Goal: Transaction & Acquisition: Purchase product/service

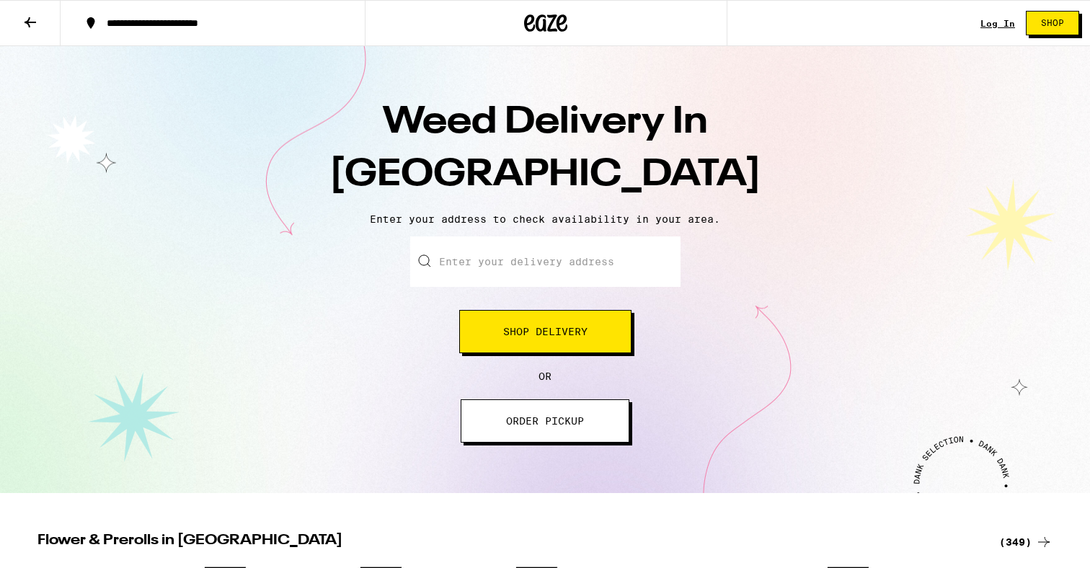
click at [506, 257] on input "Enter your delivery address" at bounding box center [545, 261] width 270 height 50
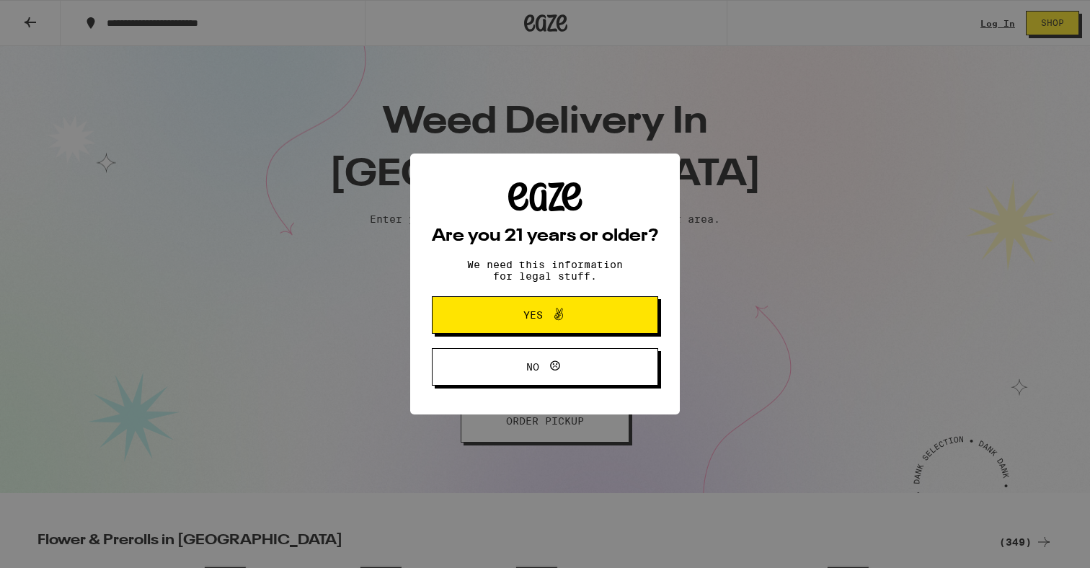
click at [570, 321] on span "Yes" at bounding box center [545, 315] width 110 height 19
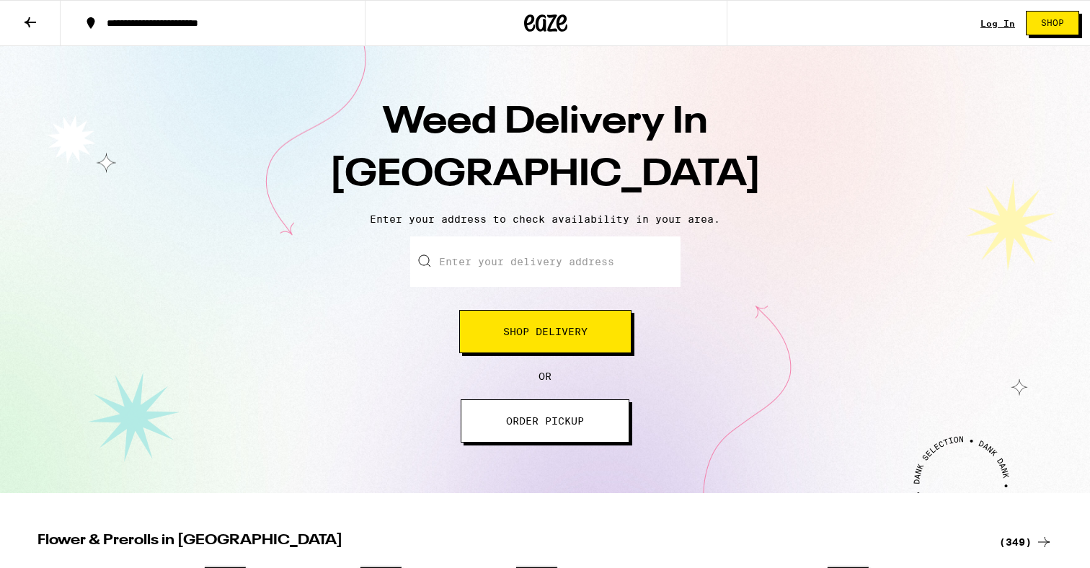
scroll to position [-1, 0]
click at [525, 273] on input "Enter your delivery address" at bounding box center [545, 261] width 270 height 50
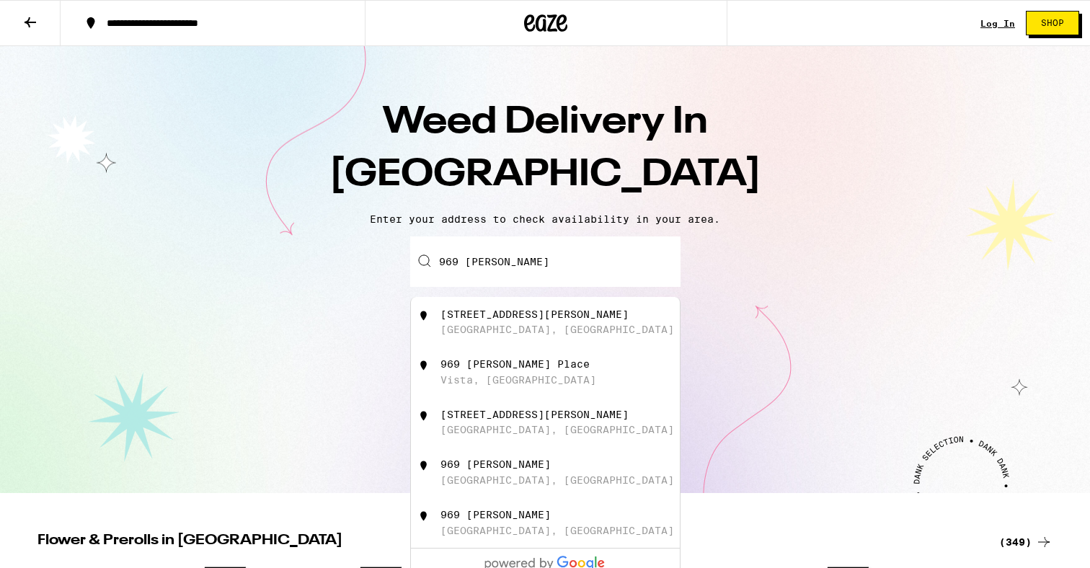
drag, startPoint x: 525, startPoint y: 273, endPoint x: 570, endPoint y: 333, distance: 75.3
click at [570, 333] on div "[STREET_ADDRESS][PERSON_NAME]" at bounding box center [569, 322] width 257 height 27
type input "[STREET_ADDRESS][PERSON_NAME]"
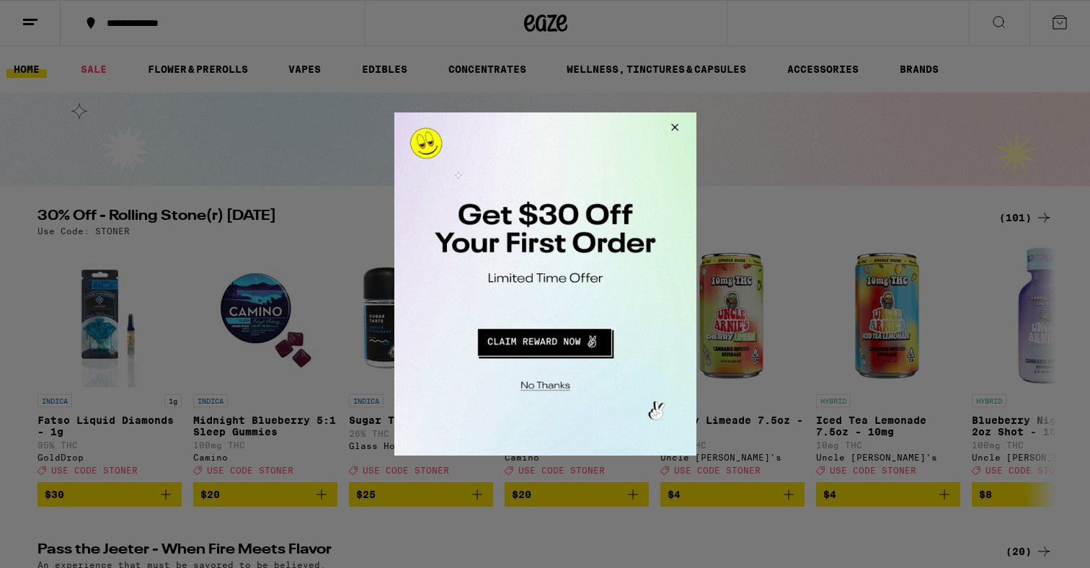
click at [244, 146] on div at bounding box center [545, 284] width 1090 height 568
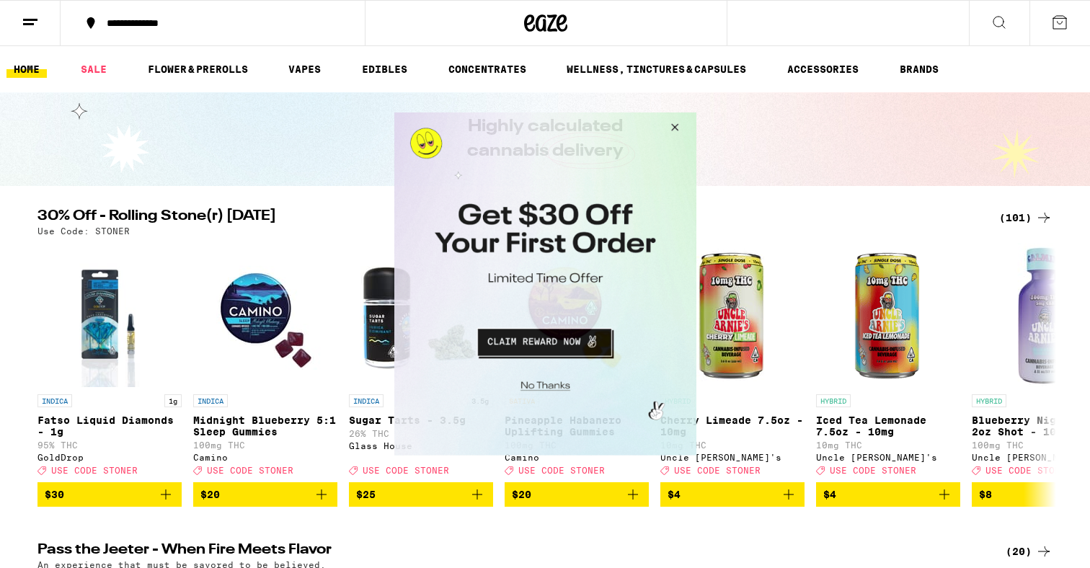
click at [673, 125] on button "Close Modal" at bounding box center [671, 129] width 39 height 35
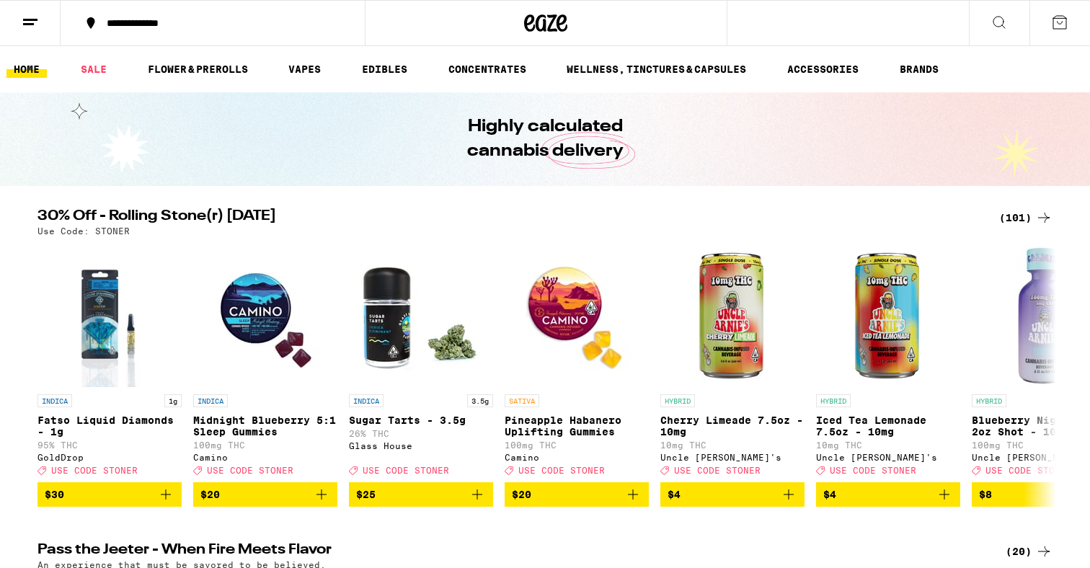
click at [988, 30] on button at bounding box center [999, 23] width 61 height 45
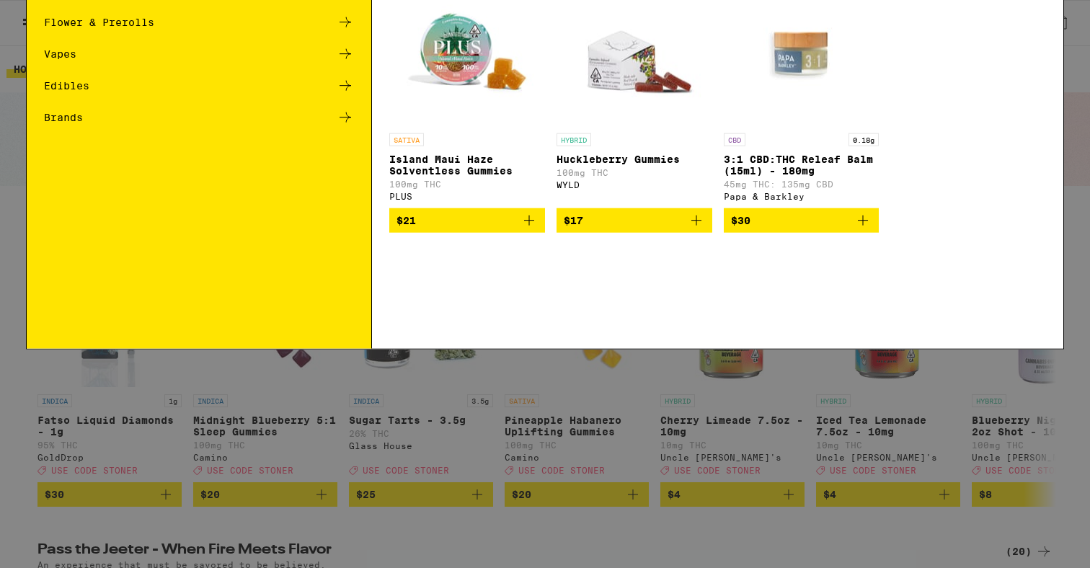
click at [802, 26] on input "Search for Products" at bounding box center [542, 23] width 951 height 13
click at [17, 493] on div "Search for Products Popular Categories Sale Flower & Prerolls Vapes Edibles Bra…" at bounding box center [545, 284] width 1090 height 568
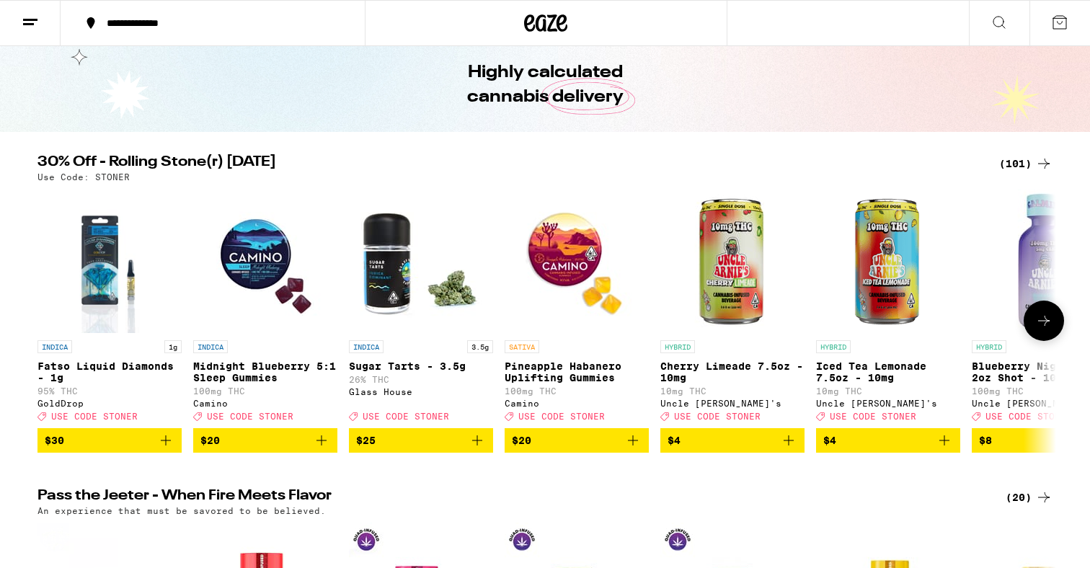
scroll to position [57, 0]
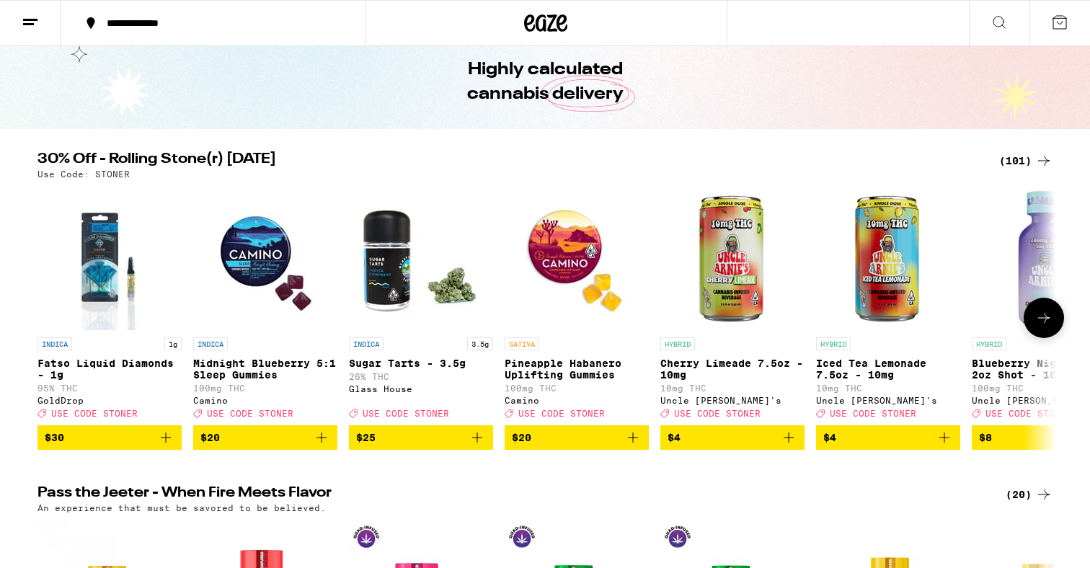
click at [1049, 327] on icon at bounding box center [1043, 317] width 17 height 17
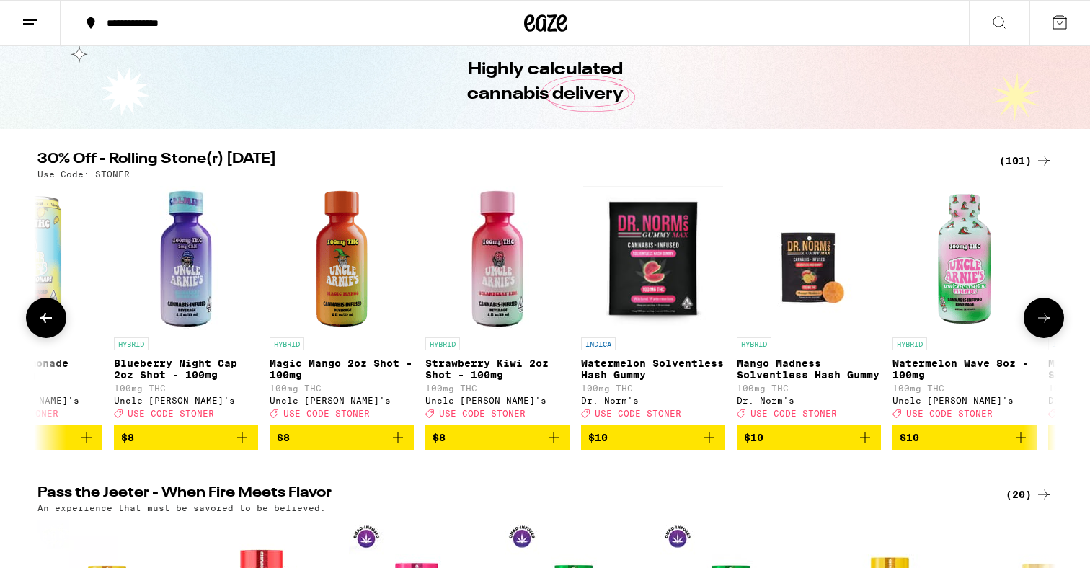
click at [1049, 327] on icon at bounding box center [1043, 317] width 17 height 17
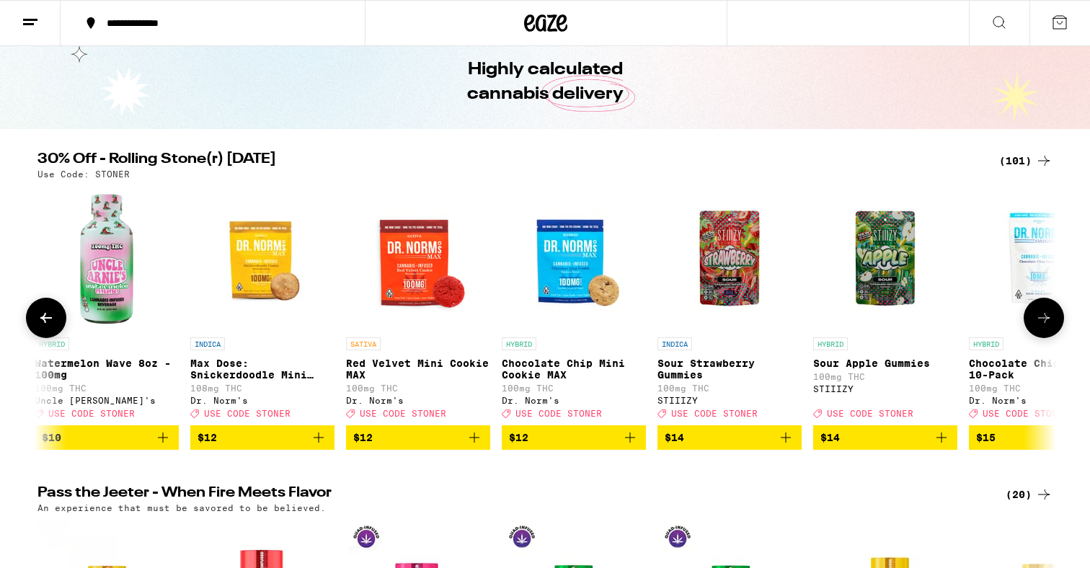
click at [1049, 327] on icon at bounding box center [1043, 317] width 17 height 17
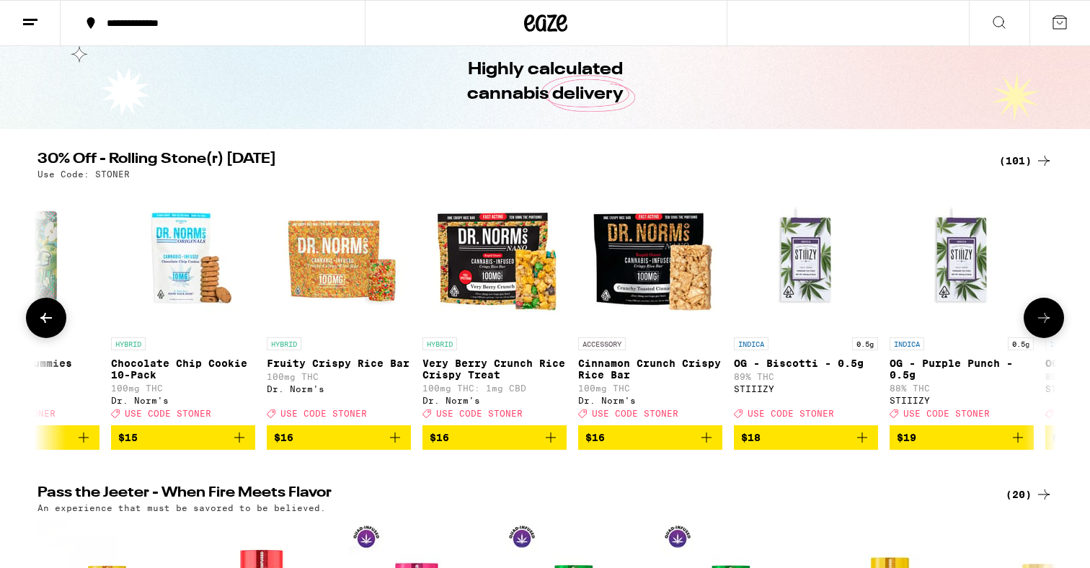
click at [1049, 327] on icon at bounding box center [1043, 317] width 17 height 17
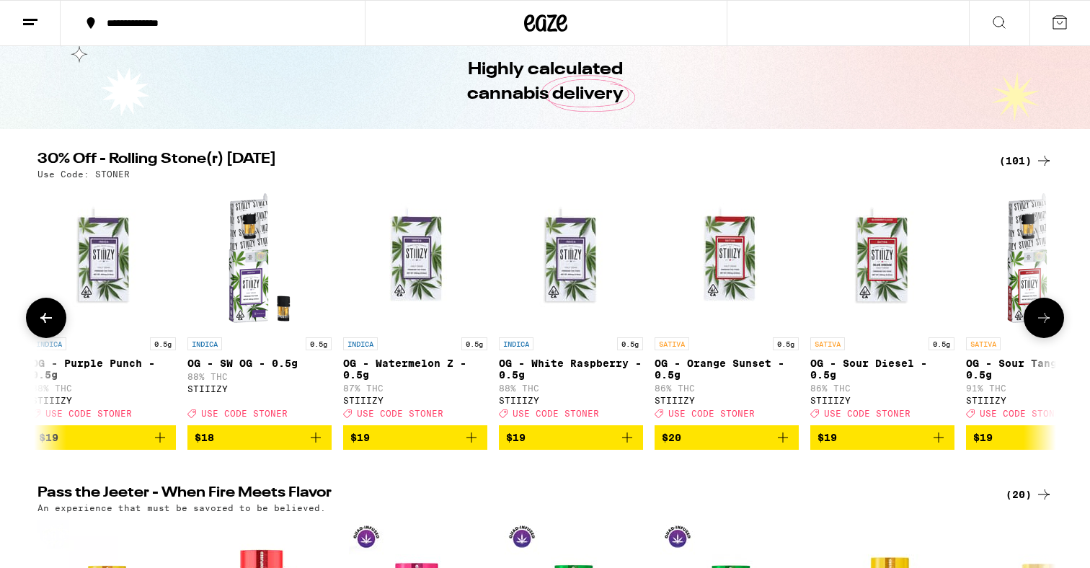
click at [1048, 327] on icon at bounding box center [1043, 317] width 17 height 17
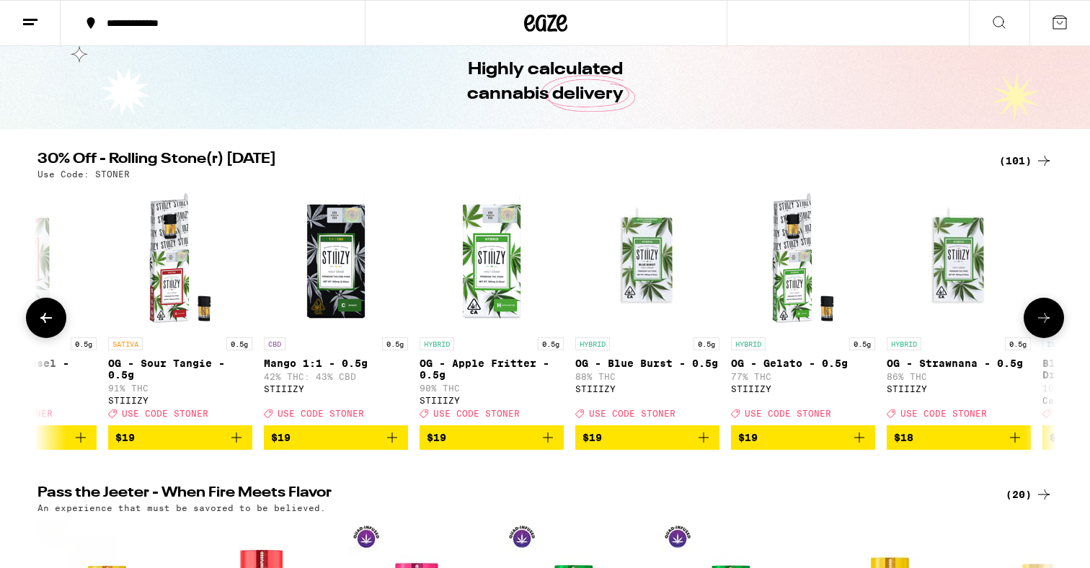
click at [1048, 327] on icon at bounding box center [1043, 317] width 17 height 17
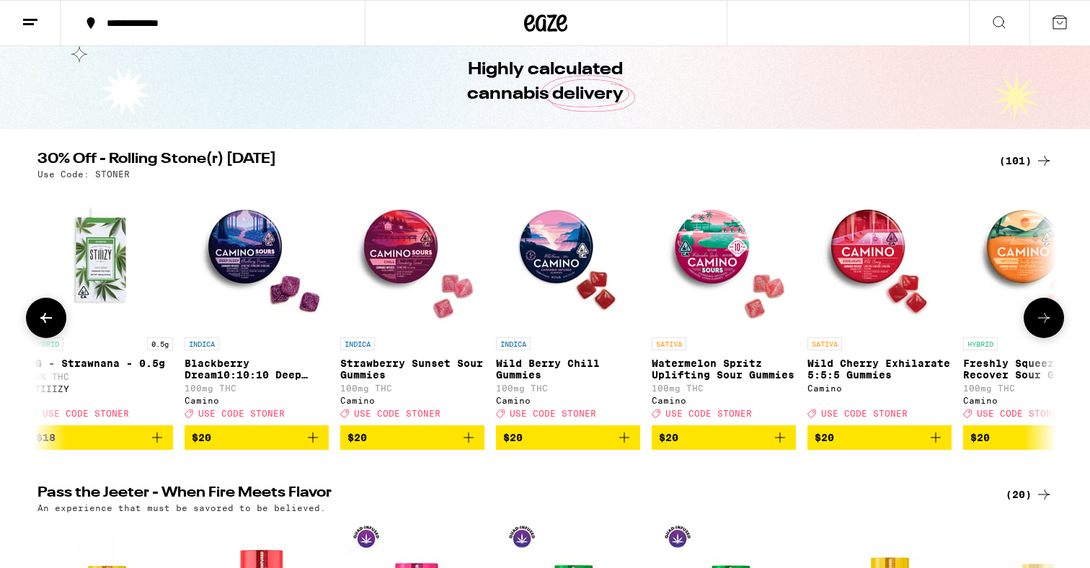
click at [1048, 327] on icon at bounding box center [1043, 317] width 17 height 17
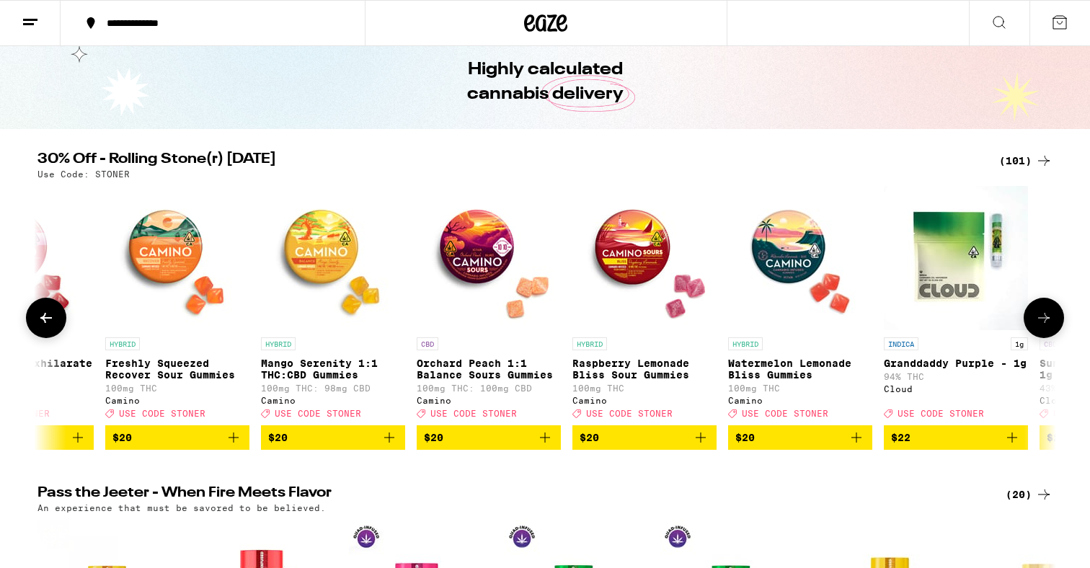
click at [1048, 327] on icon at bounding box center [1043, 317] width 17 height 17
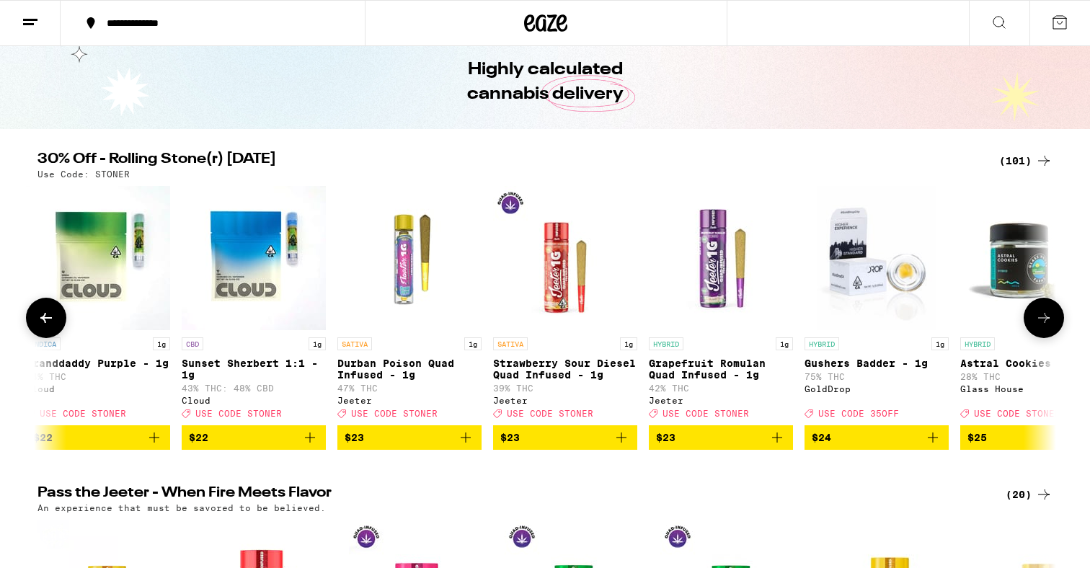
click at [1048, 327] on icon at bounding box center [1043, 317] width 17 height 17
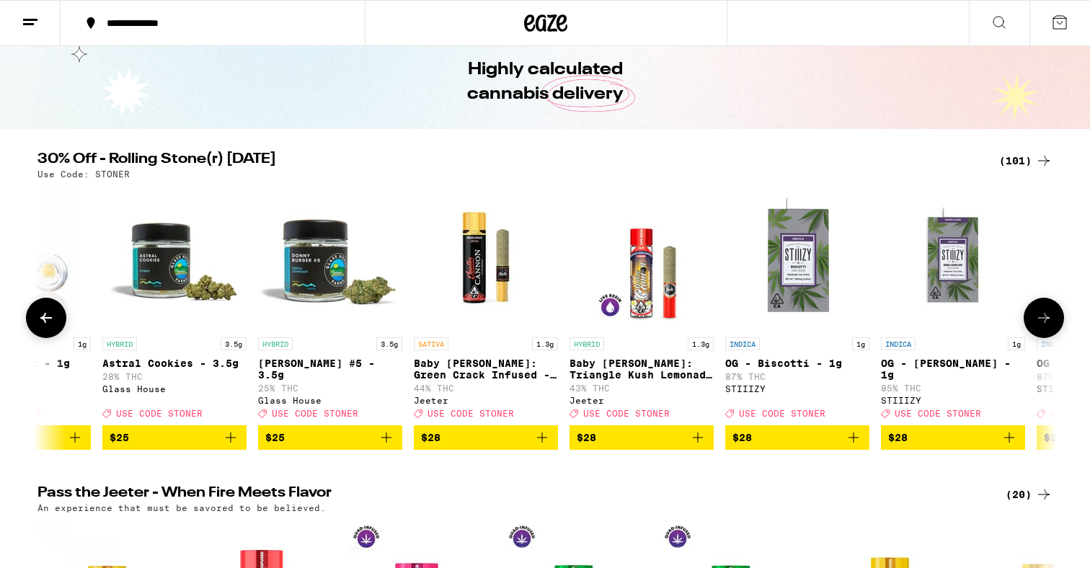
click at [1048, 327] on icon at bounding box center [1043, 317] width 17 height 17
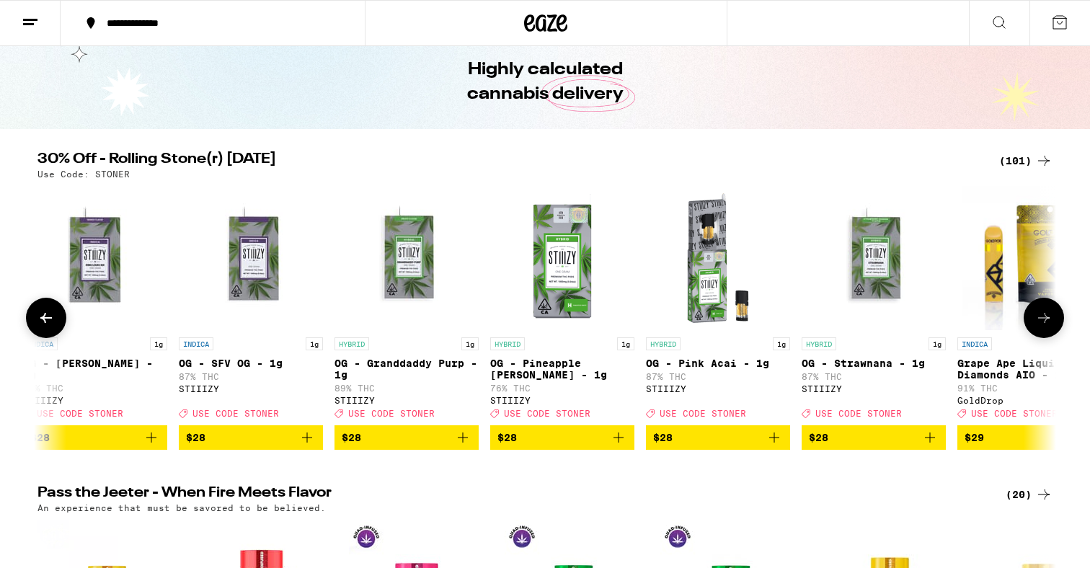
click at [1048, 327] on icon at bounding box center [1043, 317] width 17 height 17
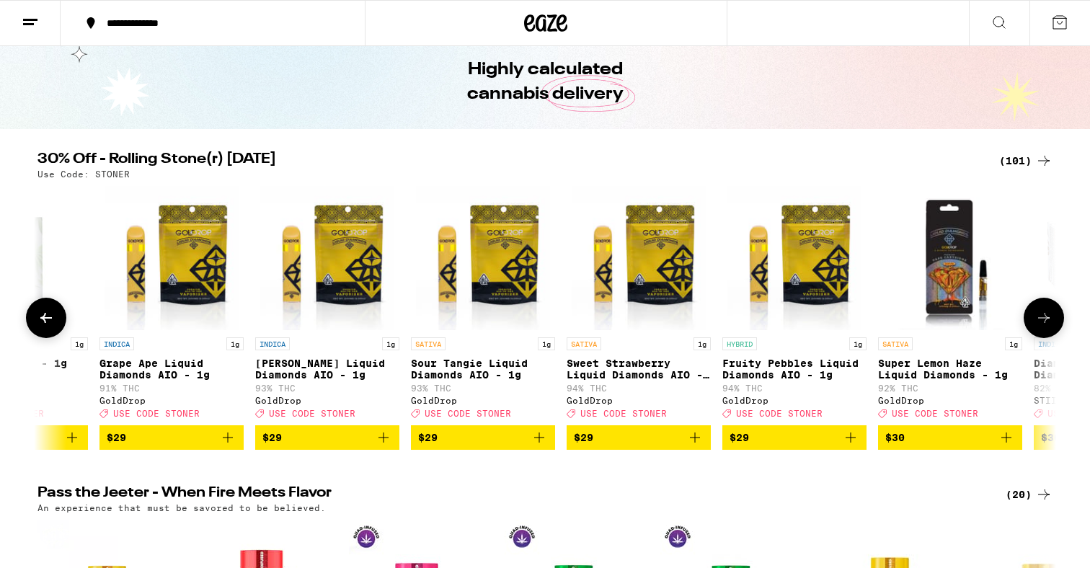
click at [1048, 327] on icon at bounding box center [1043, 317] width 17 height 17
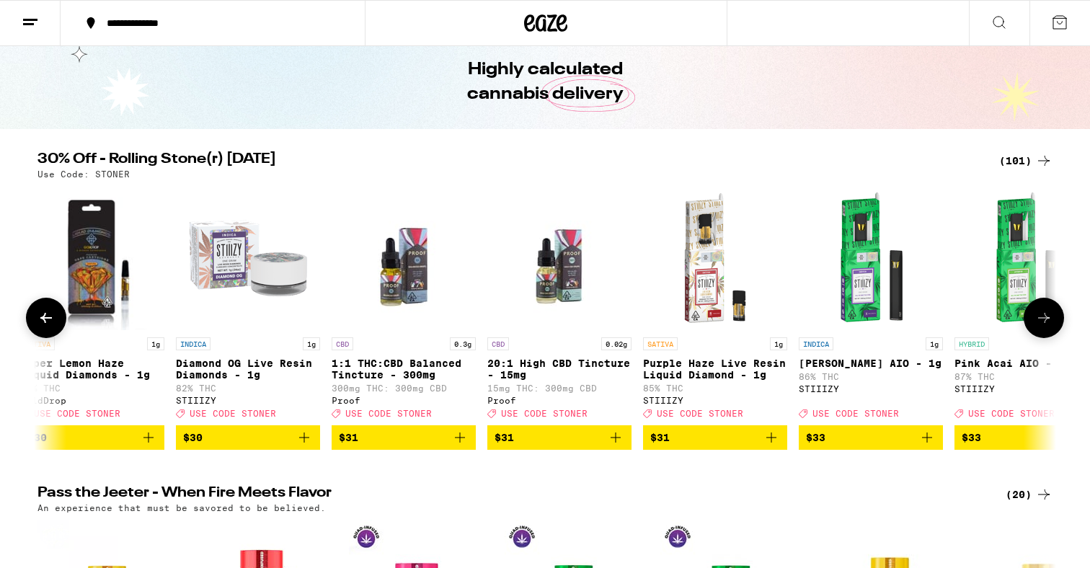
click at [1048, 327] on icon at bounding box center [1043, 317] width 17 height 17
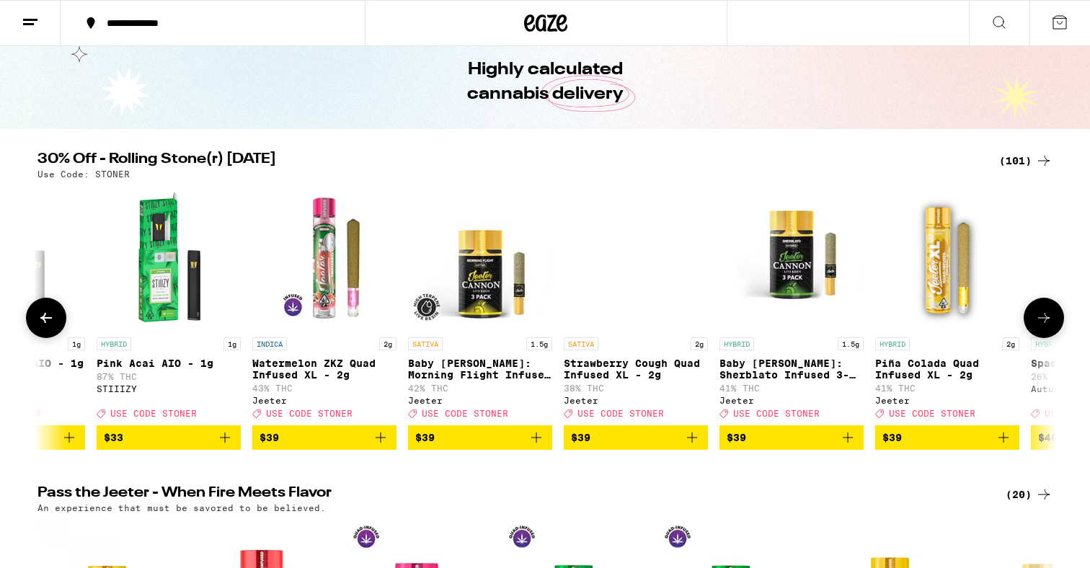
click at [1048, 327] on icon at bounding box center [1043, 317] width 17 height 17
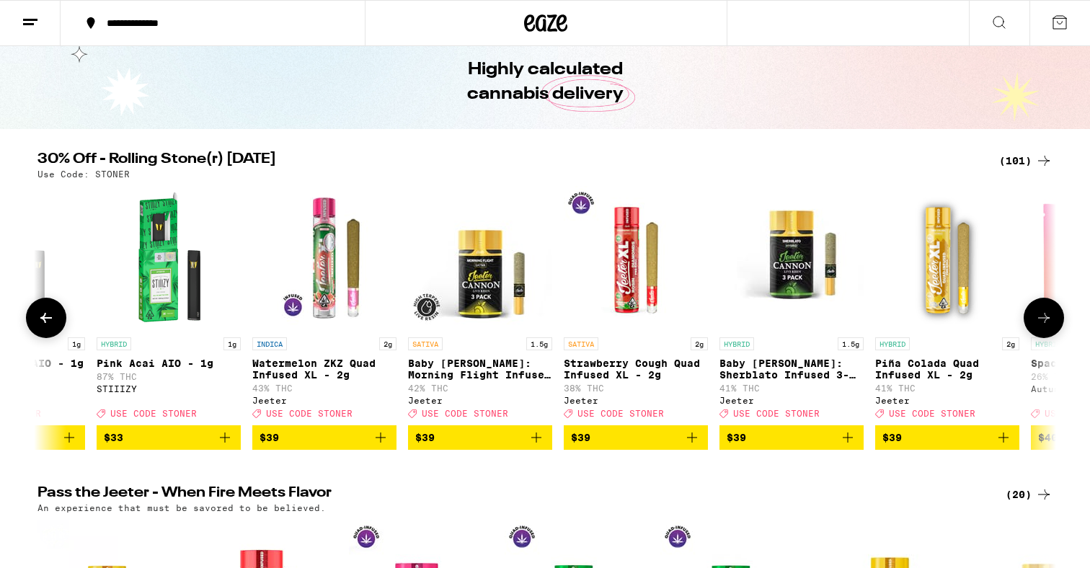
scroll to position [0, 12012]
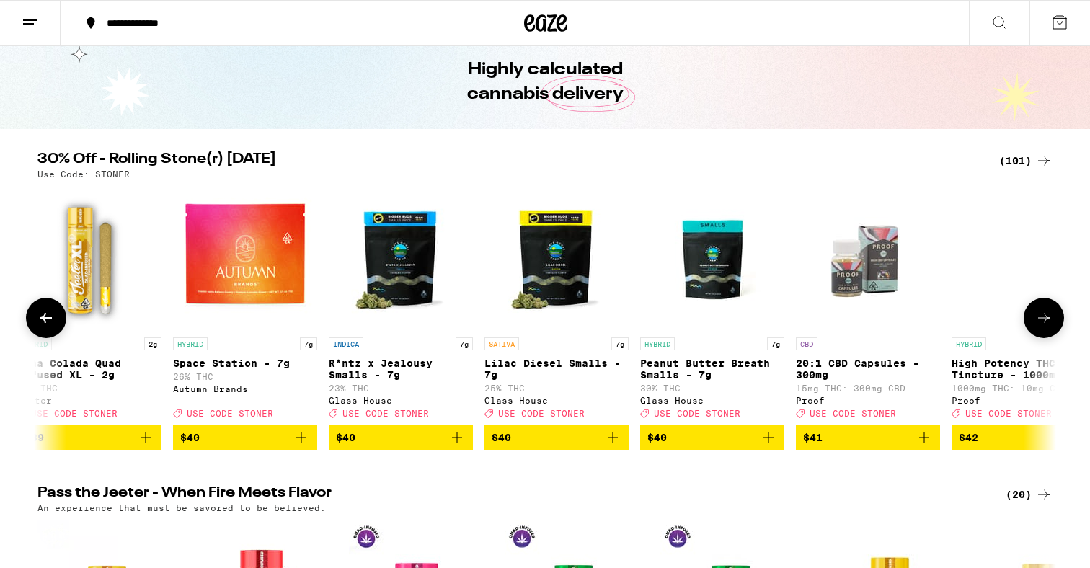
click at [1048, 327] on icon at bounding box center [1043, 317] width 17 height 17
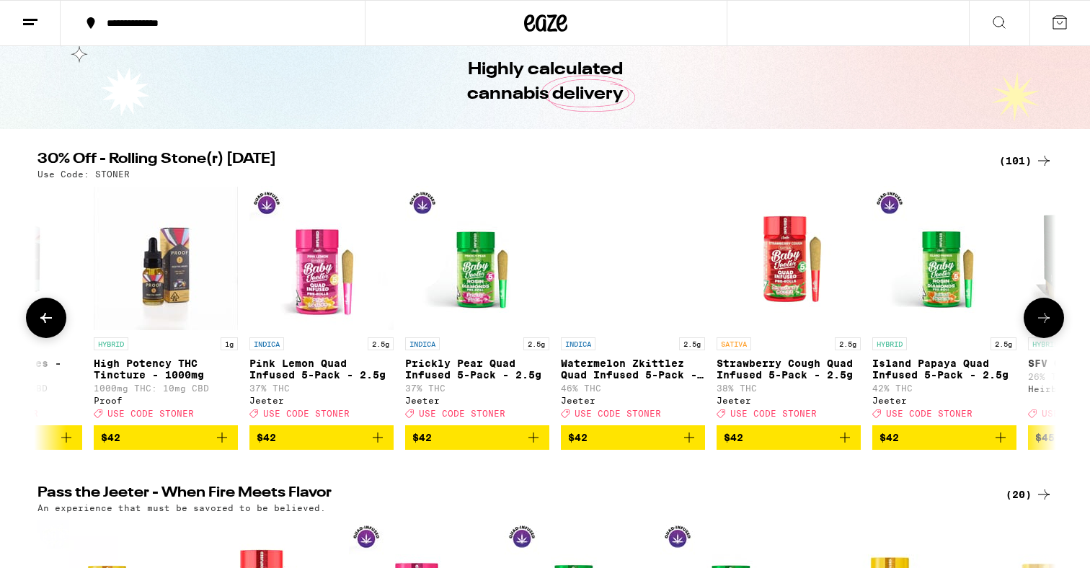
click at [1048, 327] on icon at bounding box center [1043, 317] width 17 height 17
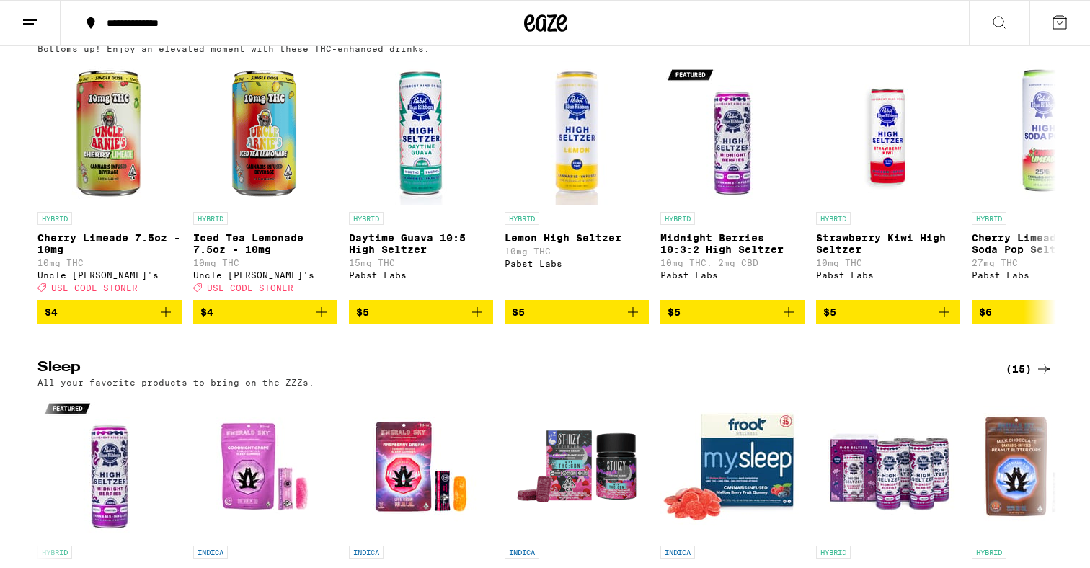
scroll to position [3362, 0]
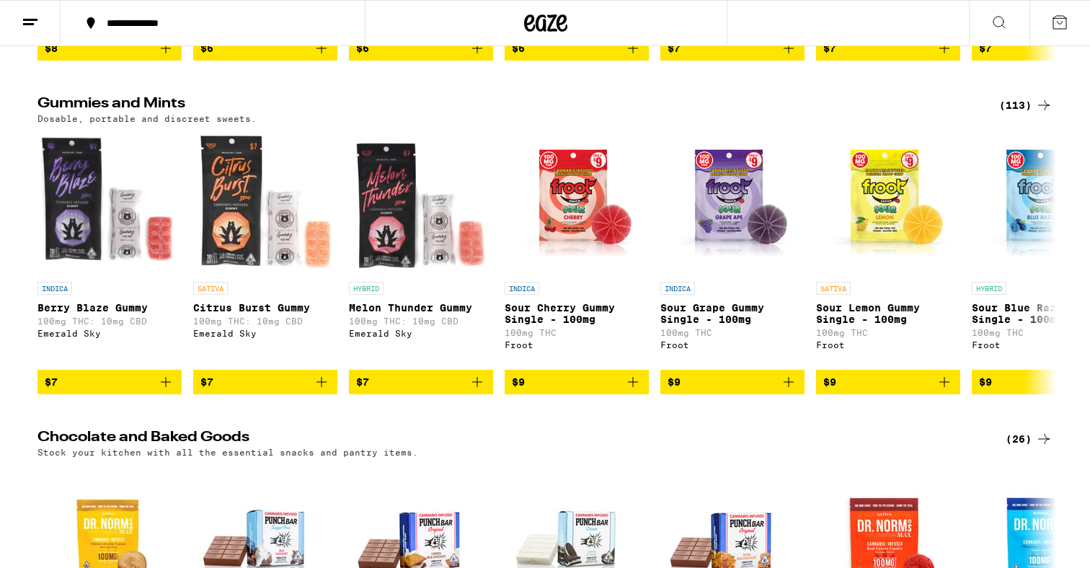
click at [996, 17] on icon at bounding box center [1000, 23] width 12 height 12
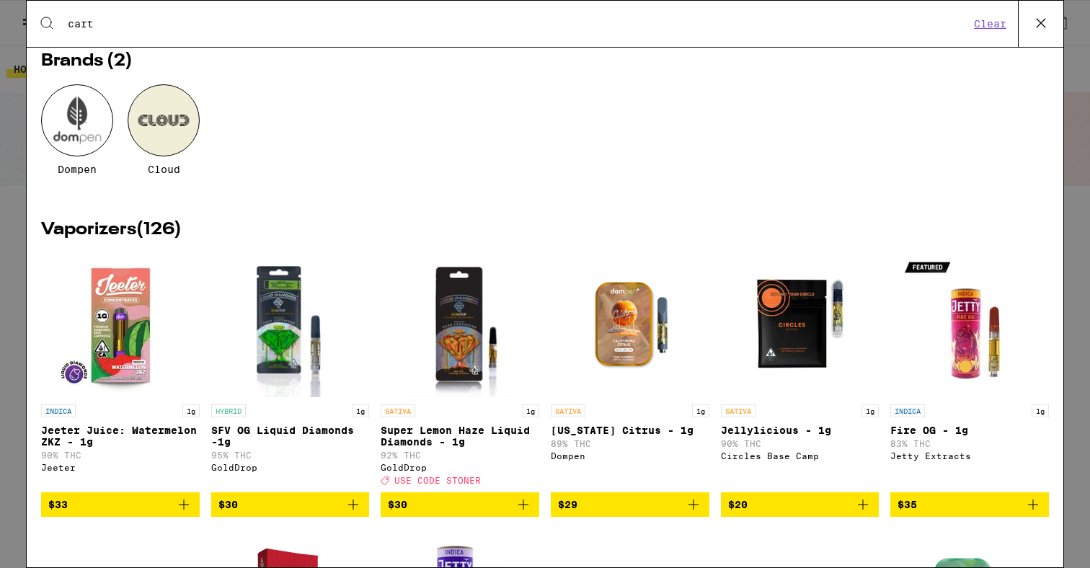
scroll to position [64, 0]
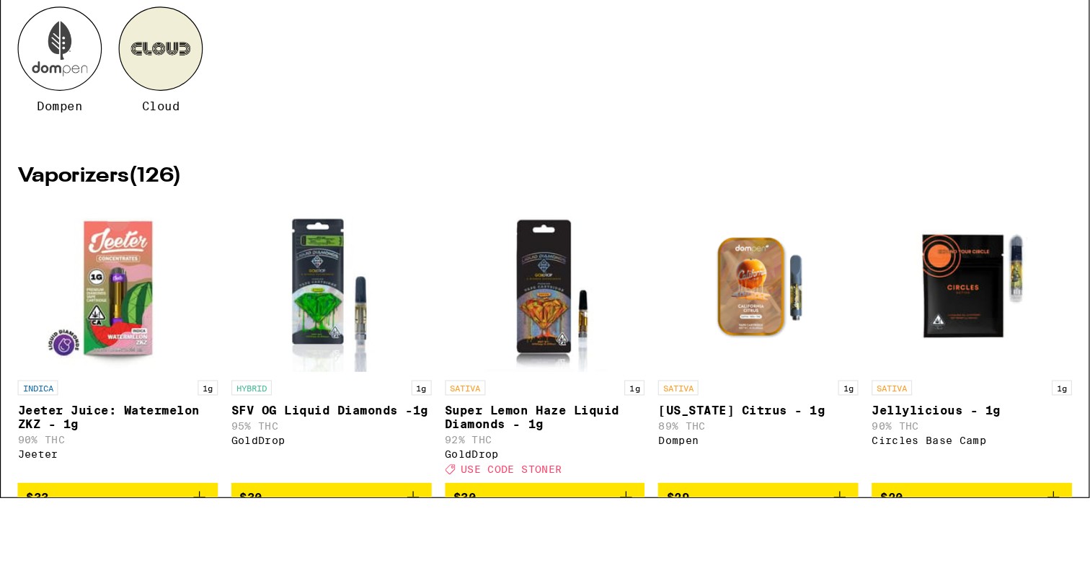
type input "cart"
click at [763, 386] on div "SATIVA 1g Jellylicious - 1g 90% THC Circles Base Camp" at bounding box center [833, 426] width 172 height 81
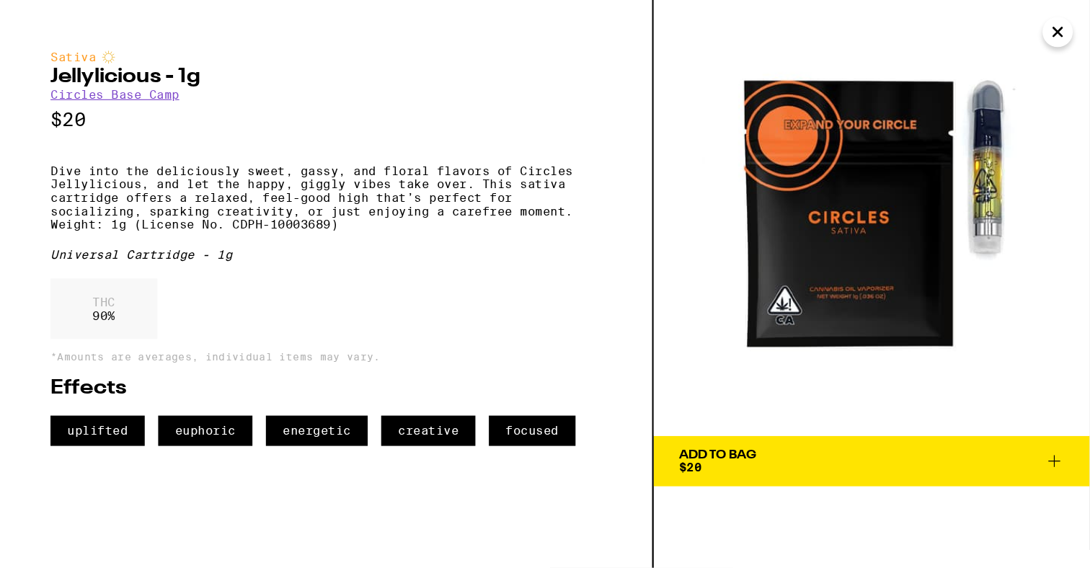
click at [648, 405] on div "Add To Bag $20" at bounding box center [615, 395] width 66 height 20
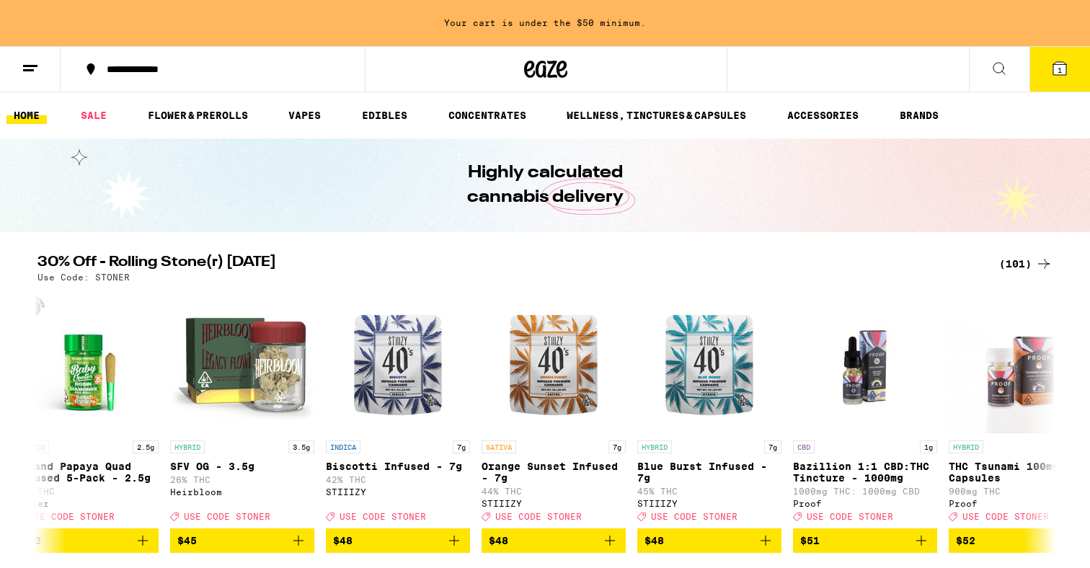
click at [987, 66] on button at bounding box center [999, 69] width 61 height 45
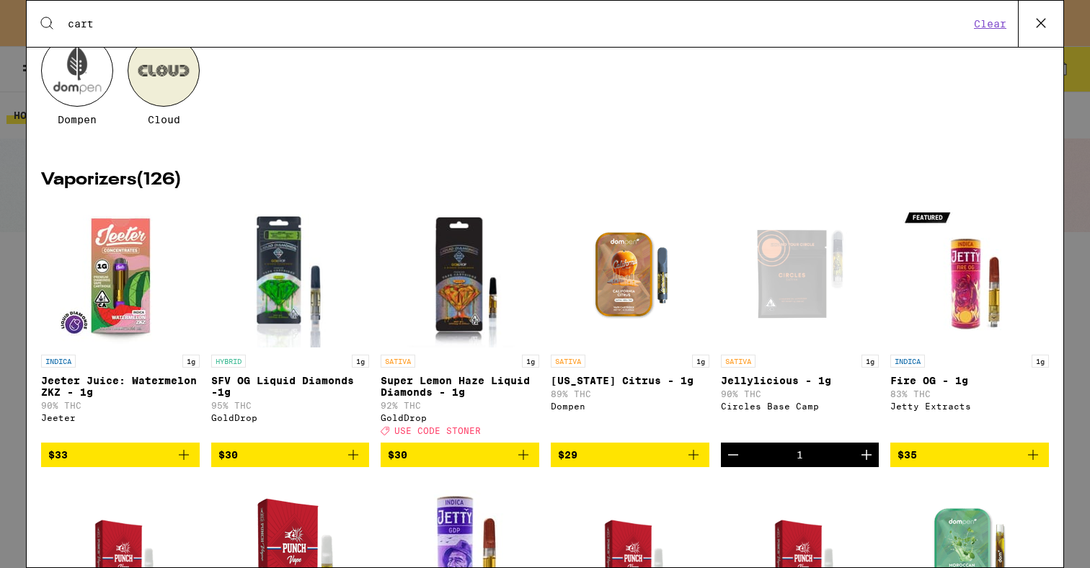
scroll to position [107, 0]
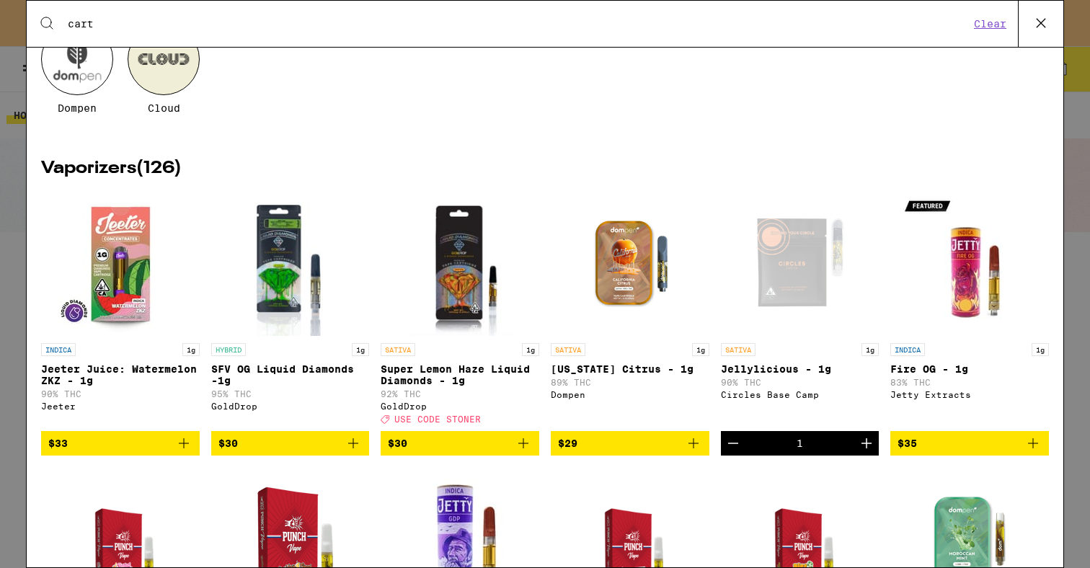
click at [354, 452] on icon "Add to bag" at bounding box center [353, 443] width 17 height 17
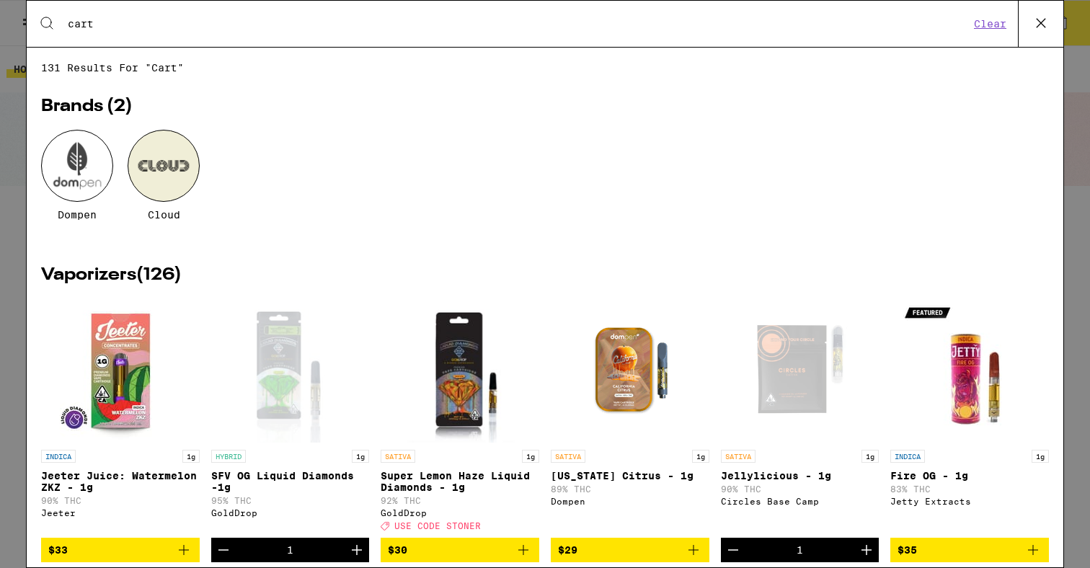
scroll to position [0, 0]
click at [1045, 24] on icon at bounding box center [1041, 23] width 22 height 22
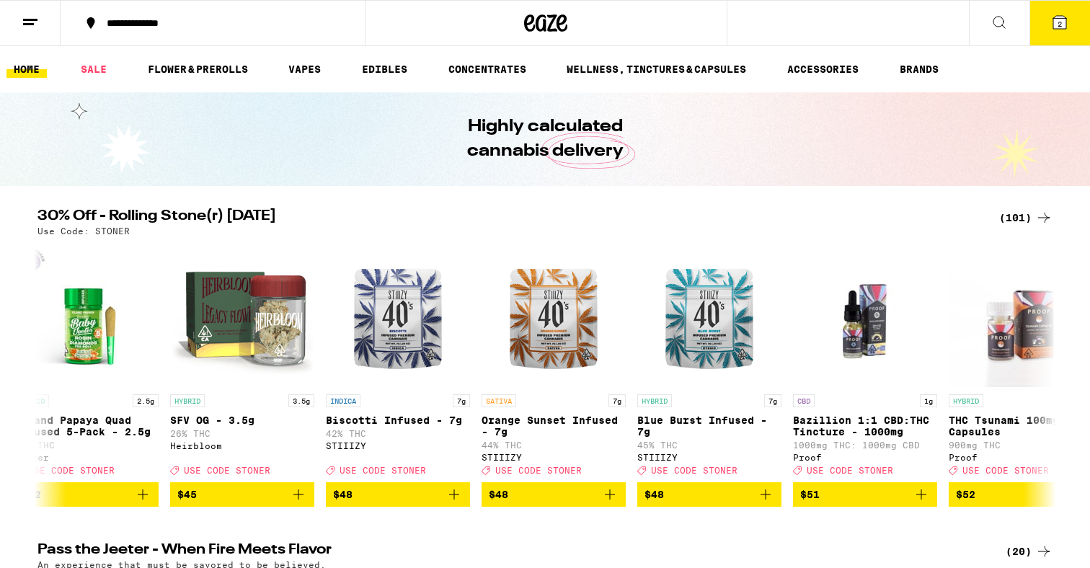
click at [1064, 23] on icon at bounding box center [1059, 22] width 13 height 13
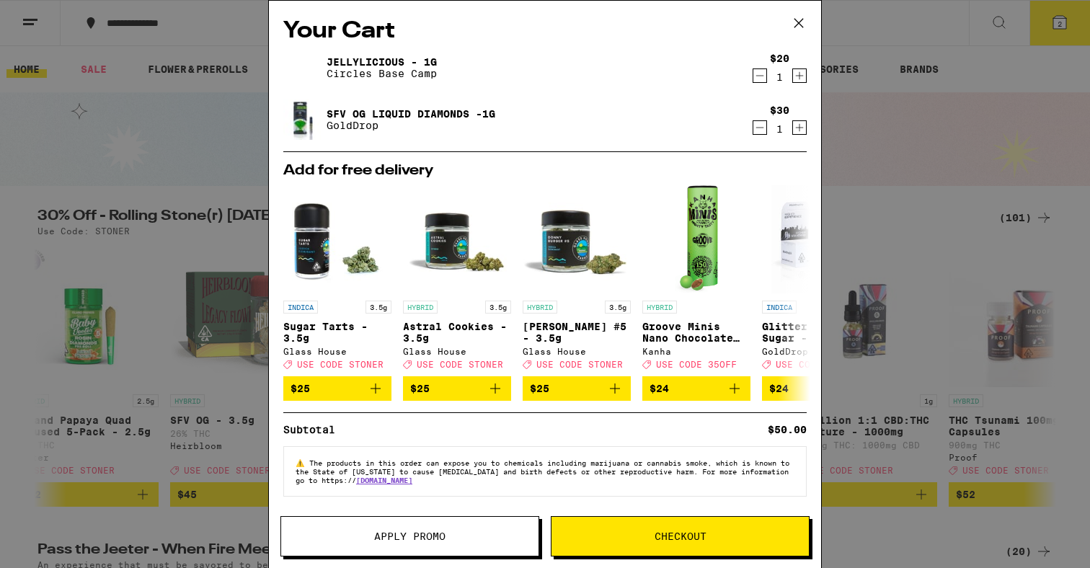
click at [670, 531] on span "Checkout" at bounding box center [681, 536] width 52 height 10
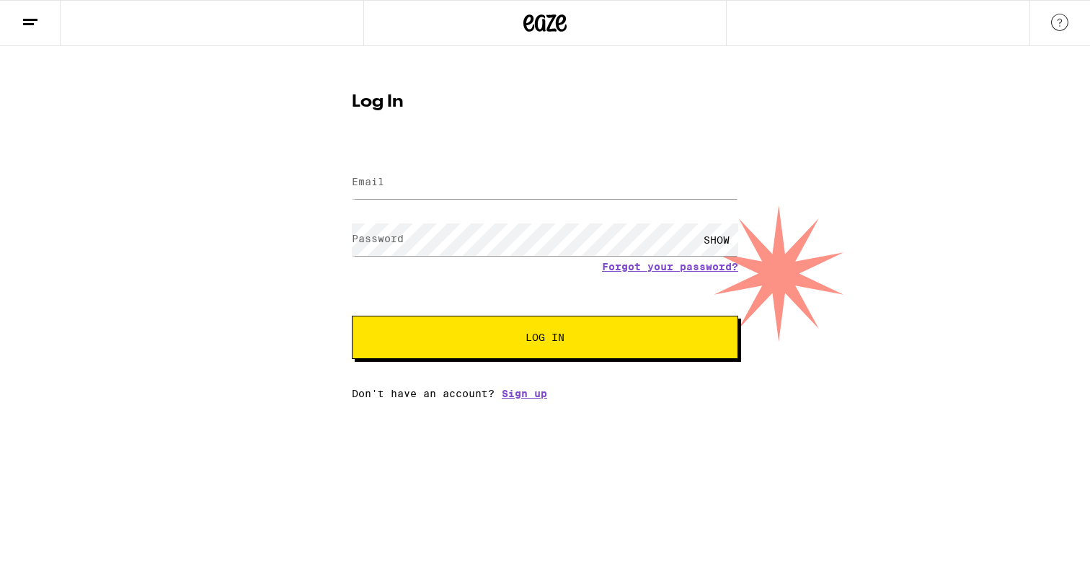
click at [384, 183] on label "Email" at bounding box center [368, 182] width 32 height 12
click at [516, 393] on div "Email Email Password Password SHOW Forgot your password? Log In Don't have an a…" at bounding box center [545, 273] width 386 height 252
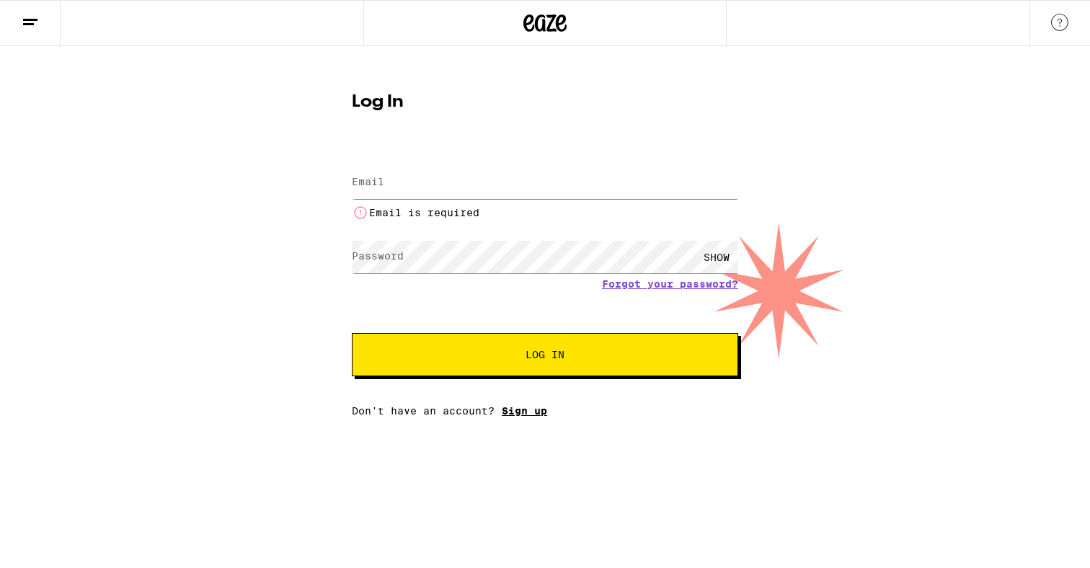
click at [518, 412] on link "Sign up" at bounding box center [524, 411] width 45 height 12
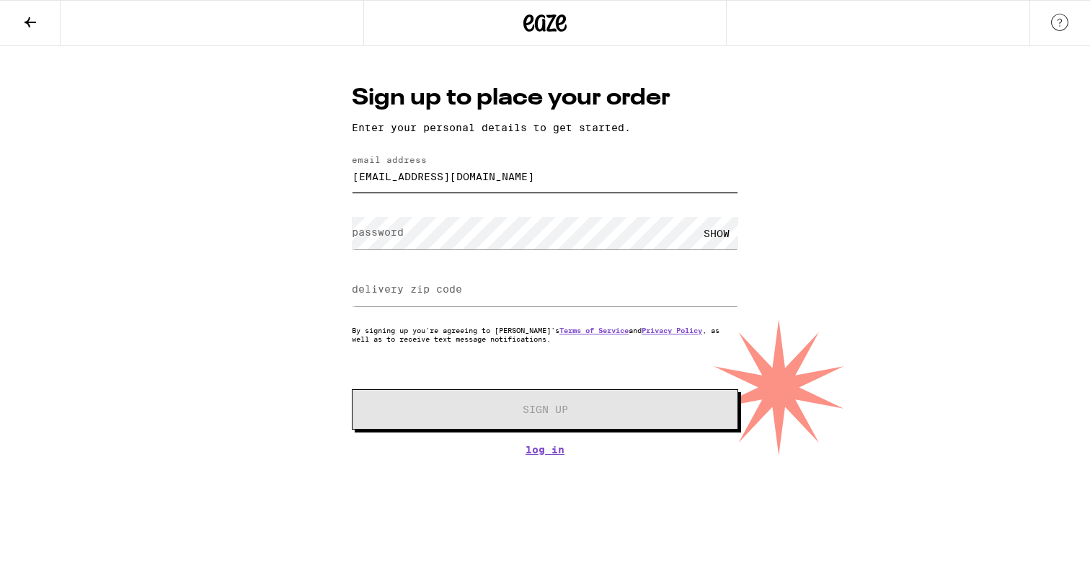
type input "[EMAIL_ADDRESS][DOMAIN_NAME]"
click at [413, 283] on input "delivery zip code" at bounding box center [545, 290] width 386 height 32
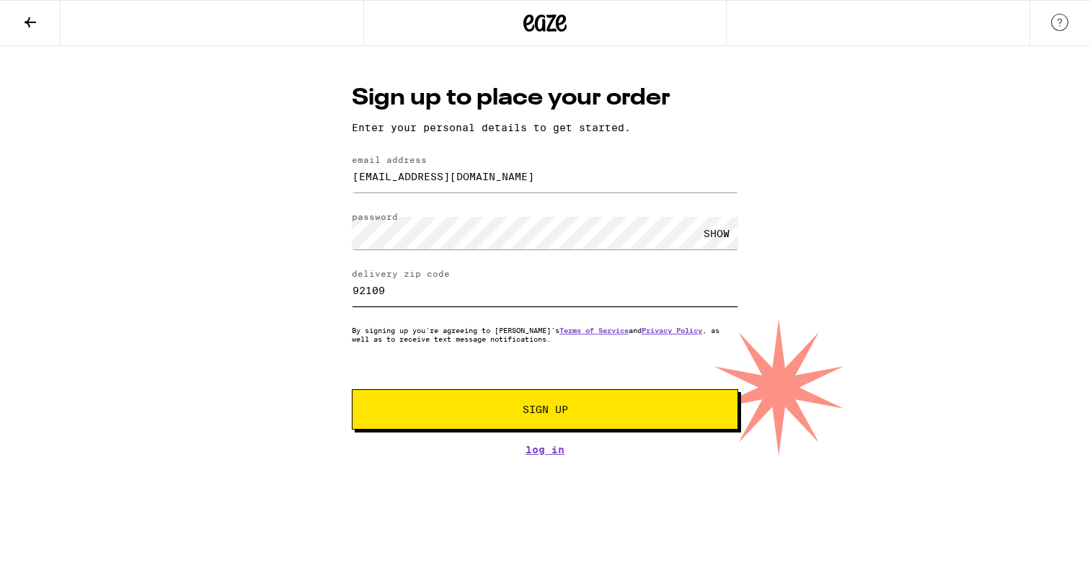
type input "92109"
click at [538, 404] on button "Sign Up" at bounding box center [545, 409] width 386 height 40
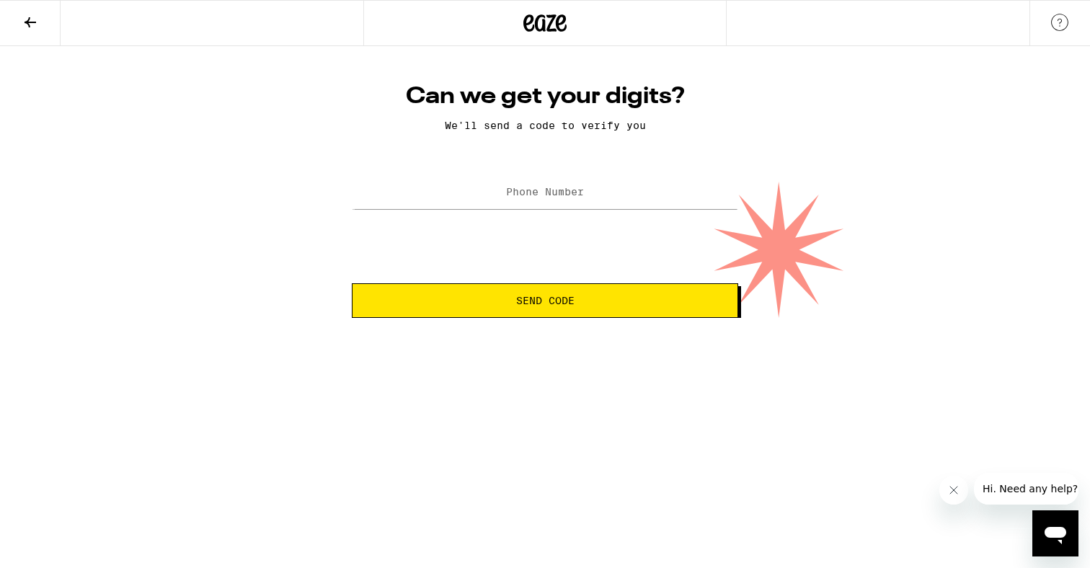
click at [560, 192] on label "Phone Number" at bounding box center [545, 192] width 78 height 12
type input "[PHONE_NUMBER]"
click at [520, 310] on button "Send Code" at bounding box center [545, 300] width 386 height 35
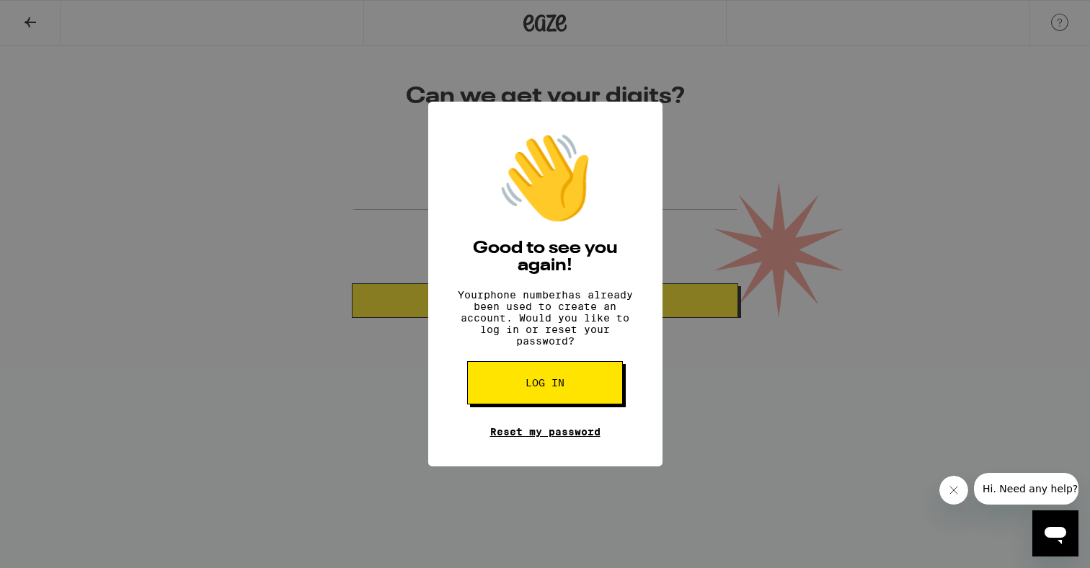
click at [538, 438] on link "Reset my password" at bounding box center [545, 432] width 110 height 12
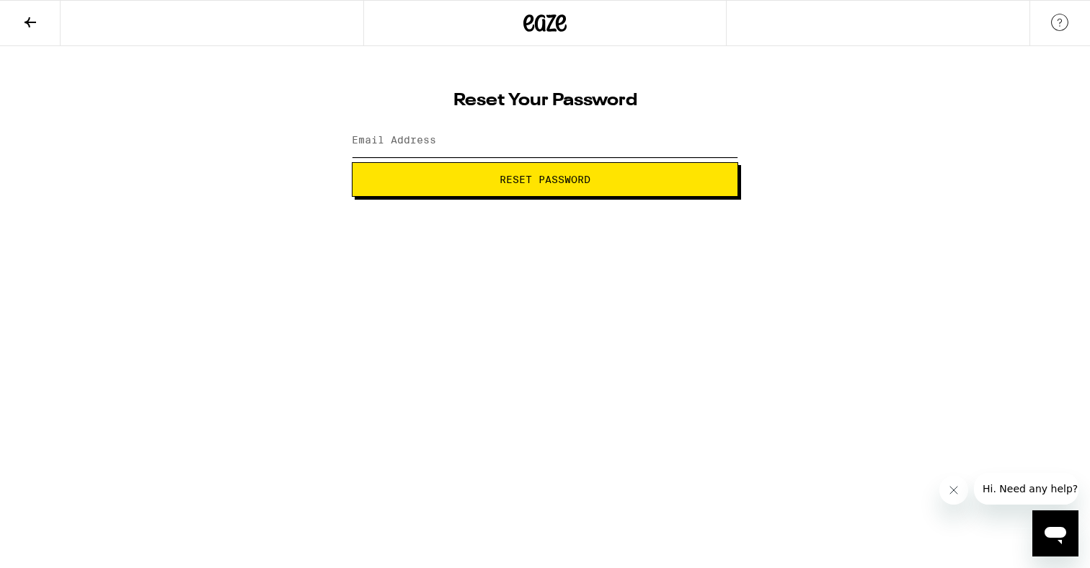
click at [443, 138] on input "Email Address" at bounding box center [545, 141] width 386 height 32
paste input "[EMAIL_ADDRESS][DOMAIN_NAME]"
type input "[EMAIL_ADDRESS][DOMAIN_NAME]"
click at [527, 187] on button "Reset Password" at bounding box center [545, 179] width 386 height 35
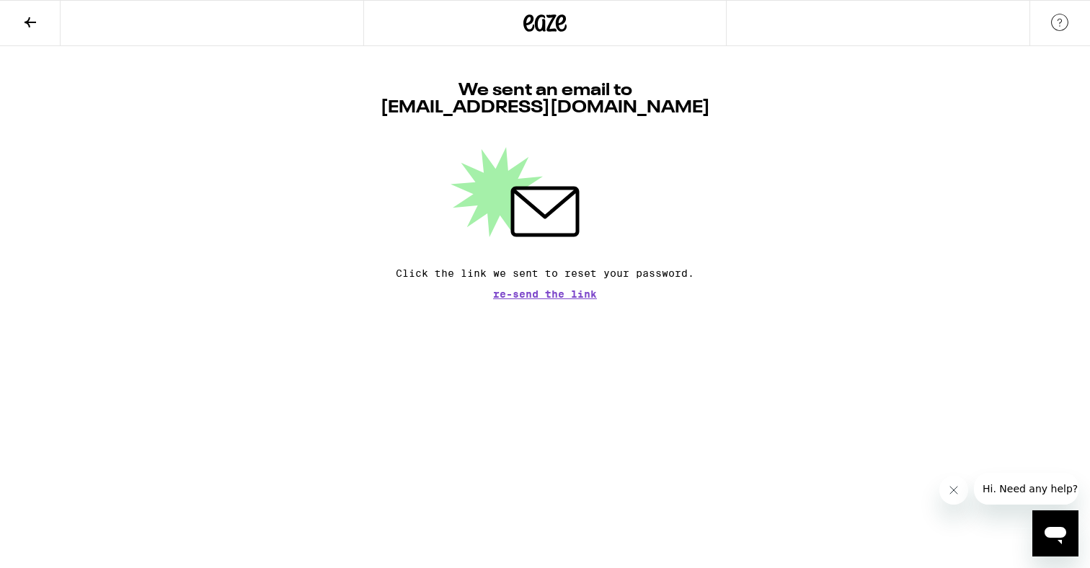
click at [525, 298] on span "Re-send the link" at bounding box center [545, 294] width 104 height 10
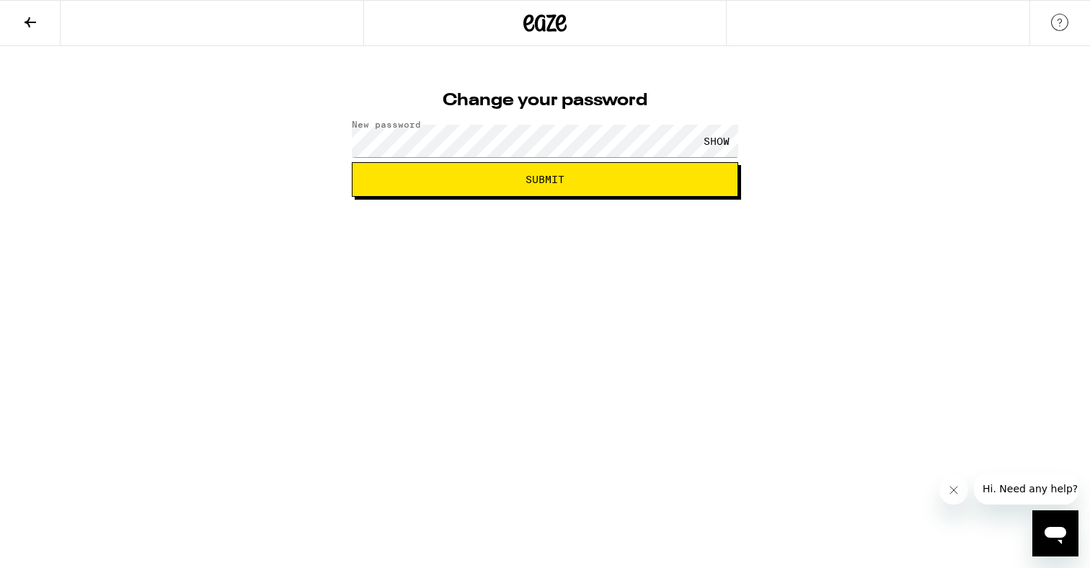
click at [476, 180] on span "Submit" at bounding box center [545, 179] width 362 height 10
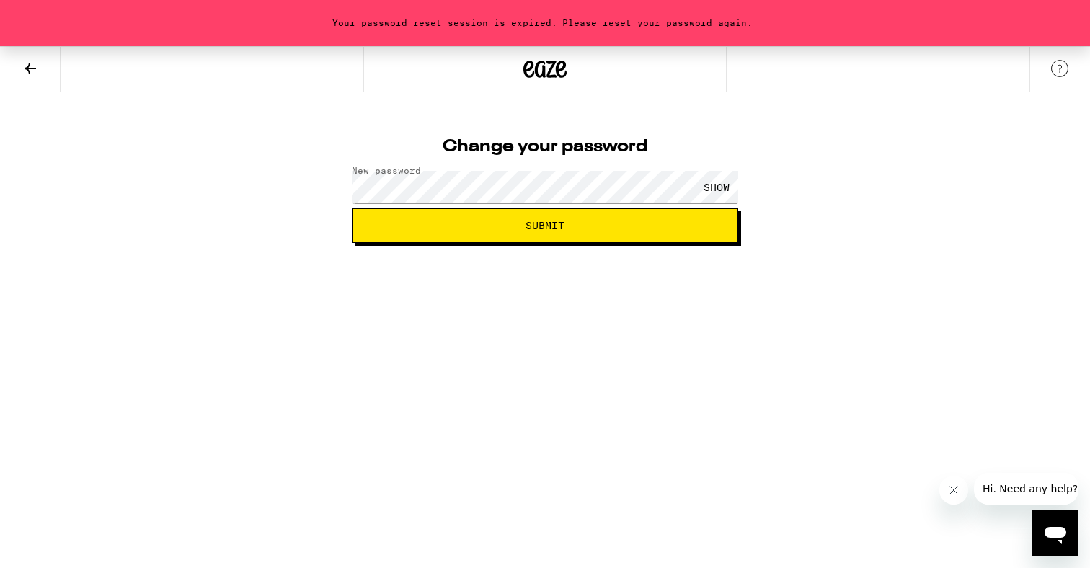
click at [713, 187] on div "SHOW" at bounding box center [716, 187] width 43 height 32
click at [653, 234] on button "Submit" at bounding box center [545, 225] width 386 height 35
click at [644, 24] on span "Please reset your password again." at bounding box center [657, 22] width 200 height 9
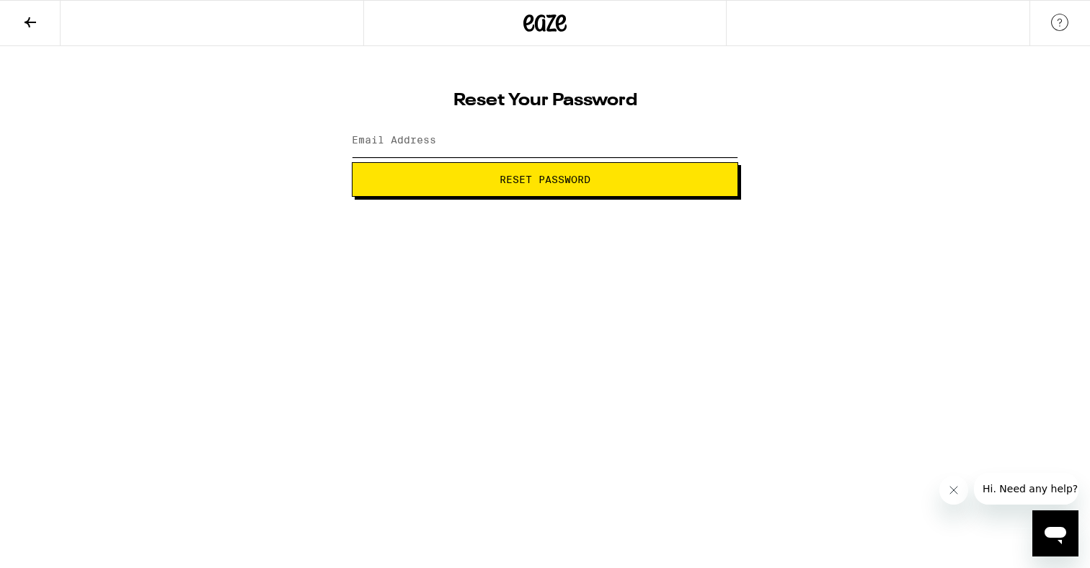
click at [509, 141] on input "Email Address" at bounding box center [545, 141] width 386 height 32
click at [545, 180] on button "Reset Password" at bounding box center [545, 179] width 386 height 35
type input "[EMAIL_ADDRESS][DOMAIN_NAME]"
click at [702, 181] on span "Reset Password" at bounding box center [545, 179] width 362 height 10
click at [418, 175] on span "Submit" at bounding box center [545, 179] width 362 height 10
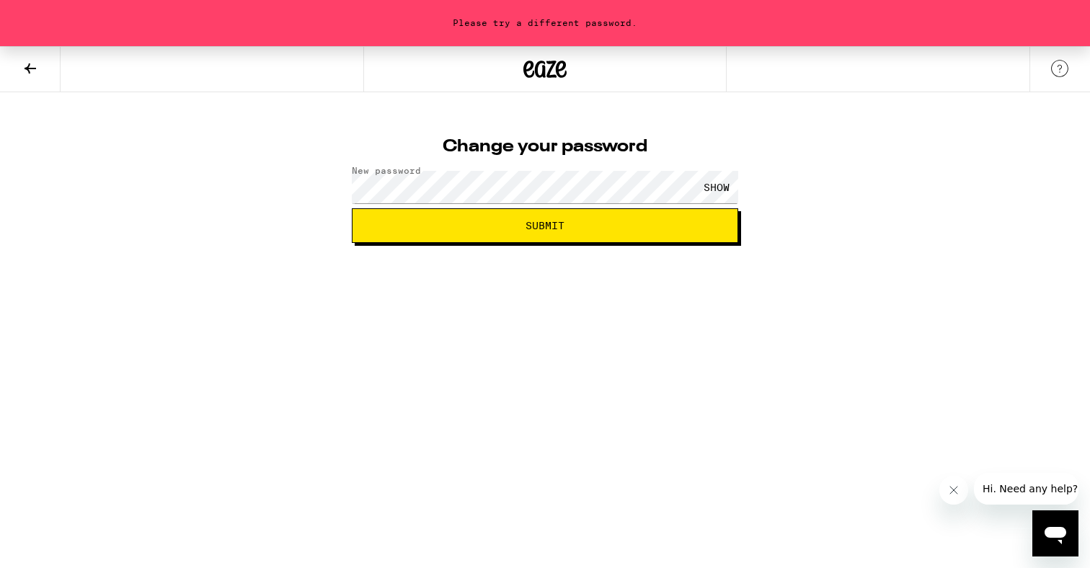
click at [515, 243] on html "Please try a different password. Change your password New password SHOW Submit" at bounding box center [545, 121] width 1090 height 243
click at [515, 240] on button "Submit" at bounding box center [545, 225] width 386 height 35
